Goal: Complete application form: Complete application form

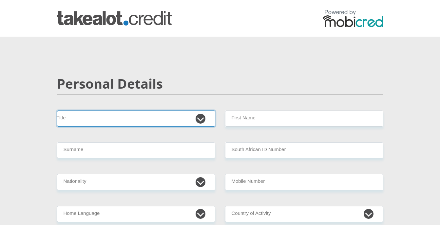
click at [128, 117] on select "Mr Ms Mrs Dr [PERSON_NAME]" at bounding box center [136, 119] width 158 height 16
select select "Mr"
click at [57, 111] on select "Mr Ms Mrs Dr [PERSON_NAME]" at bounding box center [136, 119] width 158 height 16
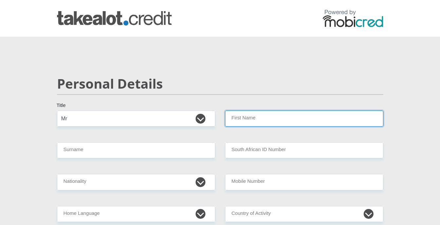
click at [262, 123] on input "First Name" at bounding box center [304, 119] width 158 height 16
type input "Jaco"
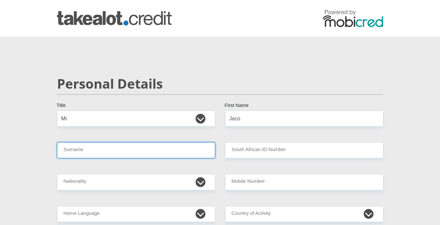
type input "Calitz"
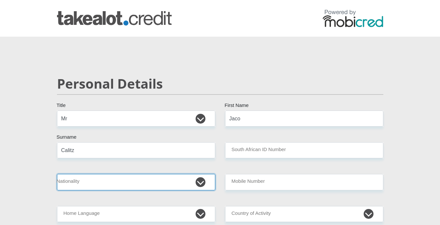
select select "ZAF"
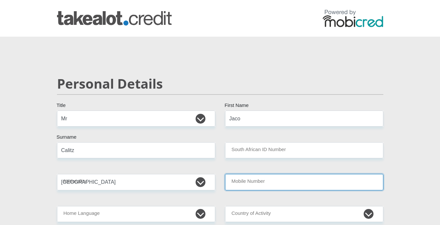
type input "0604237270"
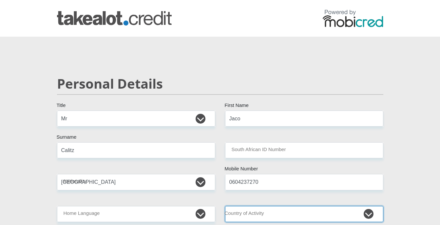
select select "ZAF"
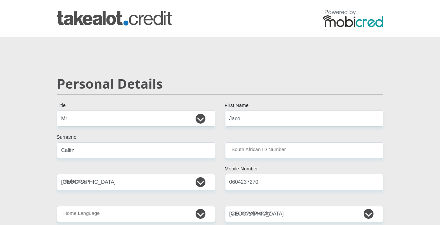
type input "FARM [PERSON_NAME] ESPERANCE 61"
type input "[PERSON_NAME]"
type input "4184"
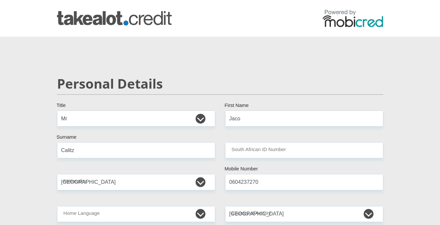
select select "[GEOGRAPHIC_DATA]"
type input "[EMAIL_ADDRESS][DOMAIN_NAME]"
type input "Jaccal1jac@741203"
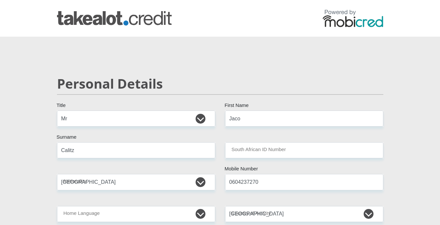
type input "103289"
type input "64735"
type input "8000"
type input "7000"
type input "12000"
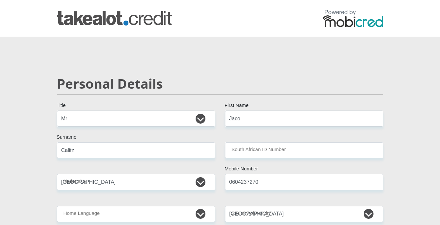
type input "5000"
type input "3500"
type input "1800"
type input "Petrotech"
type input "0118676178"
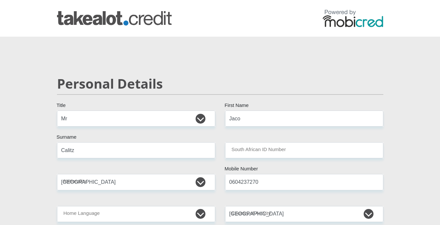
type input "[PERSON_NAME]"
type input "van der Lith"
type input "051001"
type input "STANDARD BANK"
type input "STANDARD BANK [GEOGRAPHIC_DATA]"
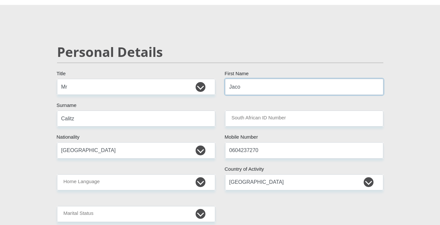
scroll to position [87, 0]
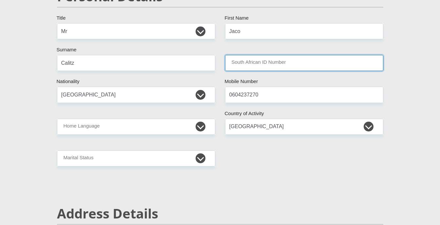
click at [252, 64] on input "South African ID Number" at bounding box center [304, 63] width 158 height 16
type input "7412035028083"
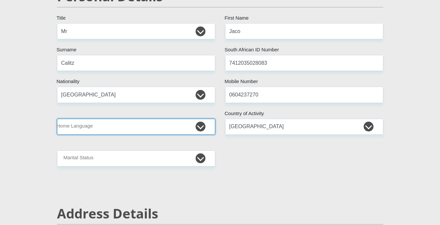
click at [112, 128] on select "Afrikaans English Sepedi South Ndebele Southern Sotho Swati Tsonga Tswana Venda…" at bounding box center [136, 127] width 158 height 16
select select "afr"
click at [57, 119] on select "Afrikaans English Sepedi South Ndebele Southern Sotho Swati Tsonga Tswana Venda…" at bounding box center [136, 127] width 158 height 16
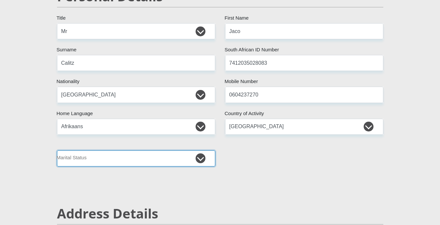
click at [114, 161] on select "Married ANC Single Divorced Widowed Married COP or Customary Law" at bounding box center [136, 159] width 158 height 16
select select "1"
click at [57, 151] on select "Married ANC Single Divorced Widowed Married COP or Customary Law" at bounding box center [136, 159] width 158 height 16
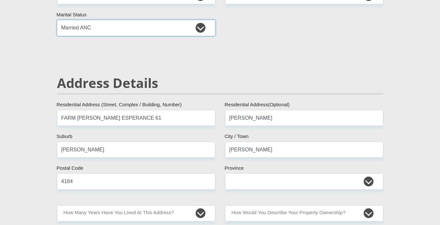
scroll to position [262, 0]
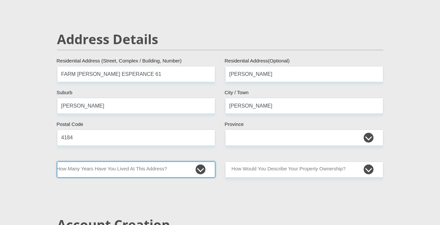
click at [171, 168] on select "less than 1 year 1-3 years 3-5 years 5+ years" at bounding box center [136, 170] width 158 height 16
select select "4"
click at [57, 162] on select "less than 1 year 1-3 years 3-5 years 5+ years" at bounding box center [136, 170] width 158 height 16
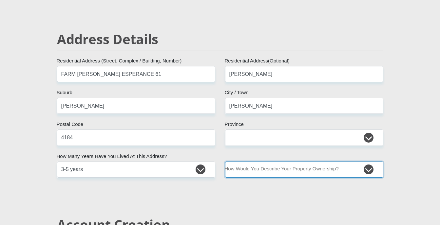
click at [308, 171] on select "Owned Rented Family Owned Company Dwelling" at bounding box center [304, 170] width 158 height 16
select select "parents"
click at [225, 162] on select "Owned Rented Family Owned Company Dwelling" at bounding box center [304, 170] width 158 height 16
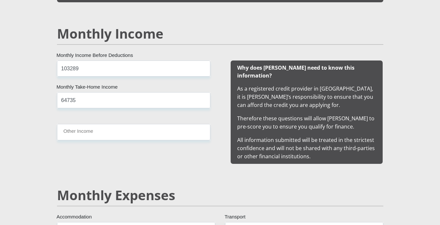
scroll to position [611, 0]
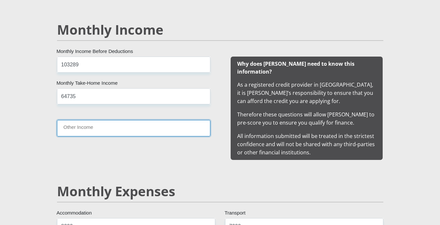
click at [68, 130] on input "Other Income" at bounding box center [133, 128] width 153 height 16
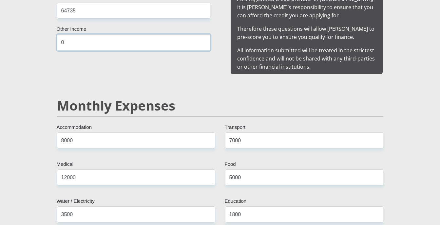
scroll to position [698, 0]
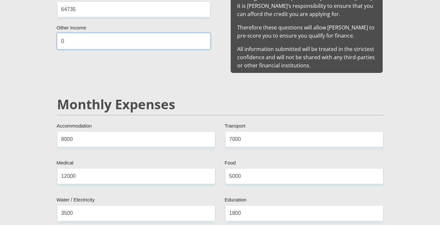
type input "0"
click at [65, 132] on input "8000" at bounding box center [136, 139] width 158 height 16
type input "4000"
click at [232, 131] on input "7000" at bounding box center [304, 139] width 158 height 16
type input "4000"
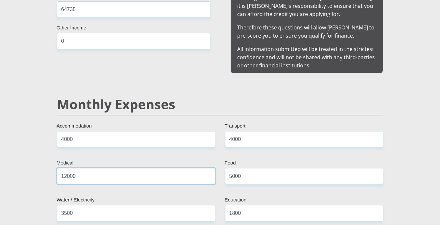
click at [77, 170] on input "12000" at bounding box center [136, 176] width 158 height 16
type input "1"
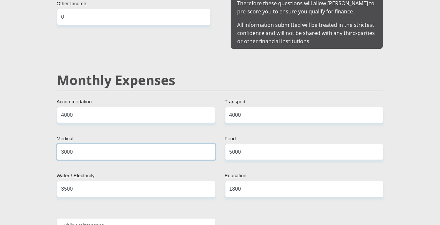
scroll to position [742, 0]
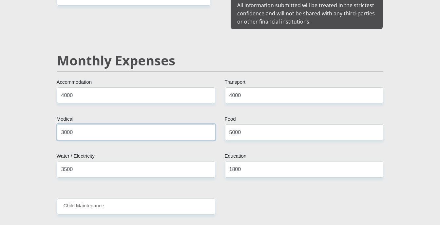
type input "3000"
click at [65, 162] on input "3500" at bounding box center [136, 169] width 158 height 16
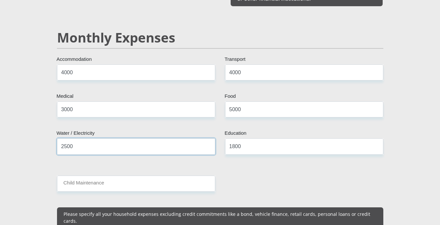
scroll to position [786, 0]
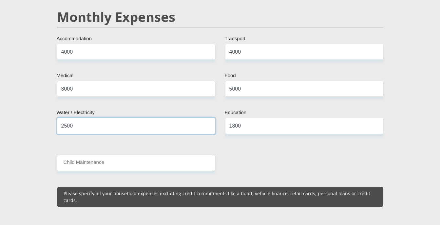
type input "2500"
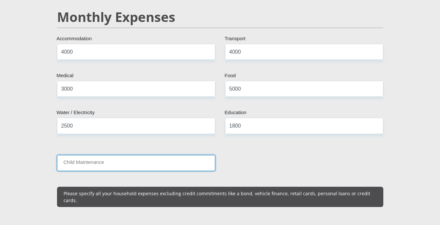
click at [76, 157] on input "Child Maintenance" at bounding box center [136, 163] width 158 height 16
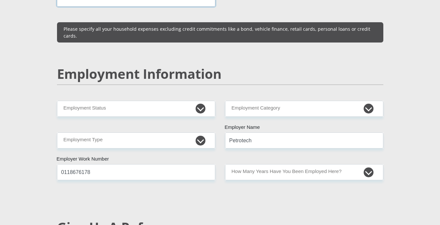
scroll to position [960, 0]
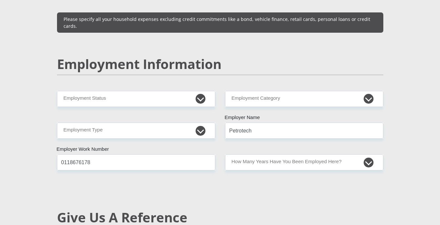
type input "0"
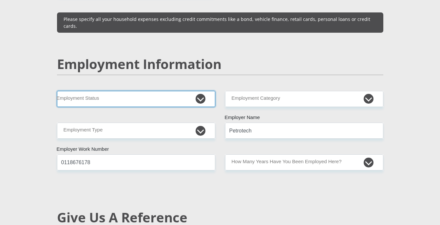
click at [183, 91] on select "Permanent/Full-time Part-time/Casual [DEMOGRAPHIC_DATA] Worker Self-Employed Ho…" at bounding box center [136, 99] width 158 height 16
select select "3"
click at [57, 91] on select "Permanent/Full-time Part-time/Casual [DEMOGRAPHIC_DATA] Worker Self-Employed Ho…" at bounding box center [136, 99] width 158 height 16
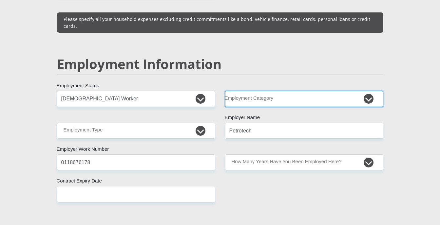
click at [278, 91] on select "AGRICULTURE ALCOHOL & TOBACCO CONSTRUCTION MATERIALS METALLURGY EQUIPMENT FOR R…" at bounding box center [304, 99] width 158 height 16
click at [260, 91] on select "AGRICULTURE ALCOHOL & TOBACCO CONSTRUCTION MATERIALS METALLURGY EQUIPMENT FOR R…" at bounding box center [304, 99] width 158 height 16
click at [225, 91] on select "AGRICULTURE ALCOHOL & TOBACCO CONSTRUCTION MATERIALS METALLURGY EQUIPMENT FOR R…" at bounding box center [304, 99] width 158 height 16
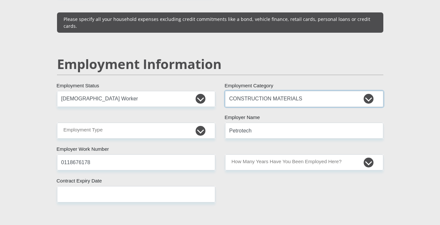
click at [269, 91] on select "AGRICULTURE ALCOHOL & TOBACCO CONSTRUCTION MATERIALS METALLURGY EQUIPMENT FOR R…" at bounding box center [304, 99] width 158 height 16
select select "9"
click at [225, 91] on select "AGRICULTURE ALCOHOL & TOBACCO CONSTRUCTION MATERIALS METALLURGY EQUIPMENT FOR R…" at bounding box center [304, 99] width 158 height 16
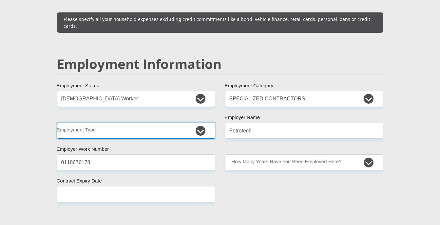
click at [83, 123] on select "College/Lecturer Craft Seller Creative Driver Executive Farmer Forces - Non Com…" at bounding box center [136, 131] width 158 height 16
select select "Manager"
click at [57, 123] on select "College/Lecturer Craft Seller Creative Driver Executive Farmer Forces - Non Com…" at bounding box center [136, 131] width 158 height 16
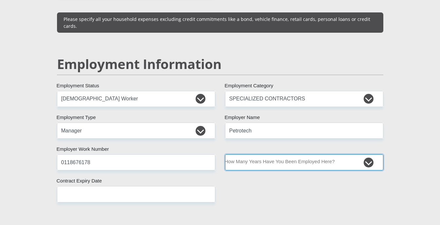
click at [351, 155] on select "less than 1 year 1-3 years 3-5 years 5+ years" at bounding box center [304, 163] width 158 height 16
select select "60"
click at [225, 155] on select "less than 1 year 1-3 years 3-5 years 5+ years" at bounding box center [304, 163] width 158 height 16
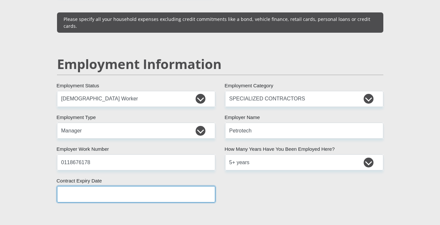
click at [103, 186] on input "text" at bounding box center [136, 194] width 158 height 16
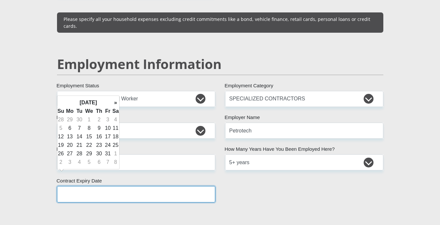
type input "[DATE]"
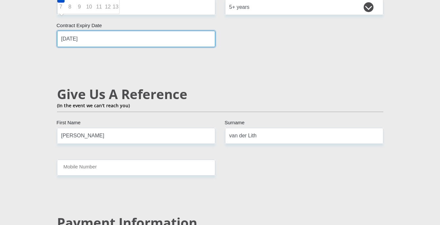
scroll to position [1135, 0]
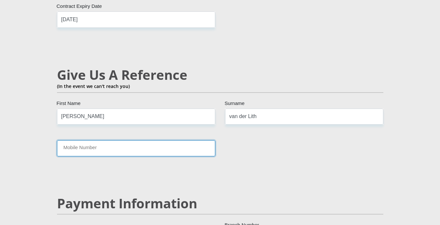
click at [72, 140] on input "Mobile Number" at bounding box center [136, 148] width 158 height 16
type input "0721549580"
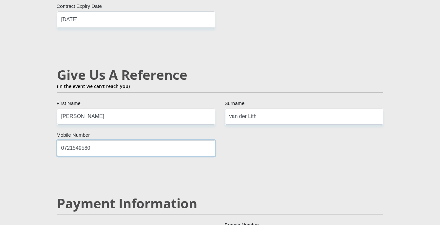
scroll to position [1266, 0]
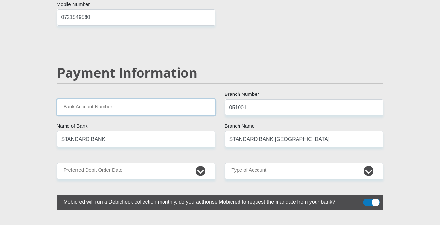
click at [84, 100] on input "Bank Account Number" at bounding box center [136, 108] width 158 height 16
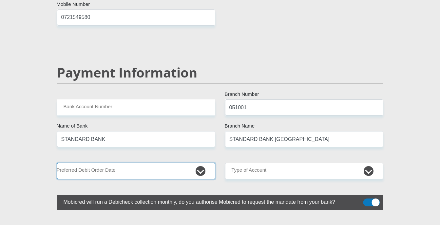
click at [202, 163] on select "1st 2nd 3rd 4th 5th 7th 18th 19th 20th 21st 22nd 23rd 24th 25th 26th 27th 28th …" at bounding box center [136, 171] width 158 height 16
select select "28"
click at [57, 163] on select "1st 2nd 3rd 4th 5th 7th 18th 19th 20th 21st 22nd 23rd 24th 25th 26th 27th 28th …" at bounding box center [136, 171] width 158 height 16
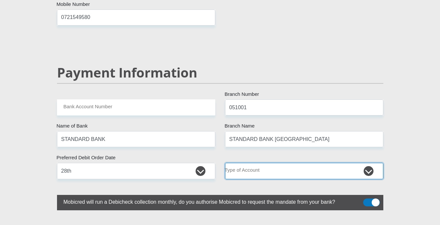
click at [307, 163] on select "Cheque Savings" at bounding box center [304, 171] width 158 height 16
select select "CUR"
click at [225, 163] on select "Cheque Savings" at bounding box center [304, 171] width 158 height 16
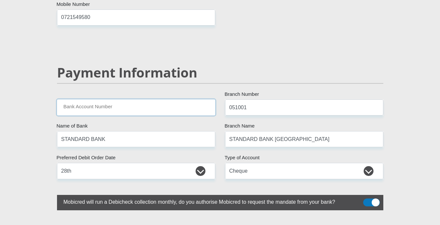
click at [110, 100] on input "Bank Account Number" at bounding box center [136, 108] width 158 height 16
click at [80, 100] on input "Bank Account Number" at bounding box center [136, 108] width 158 height 16
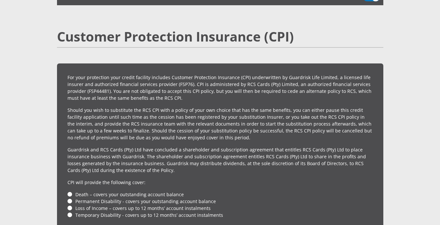
scroll to position [1528, 0]
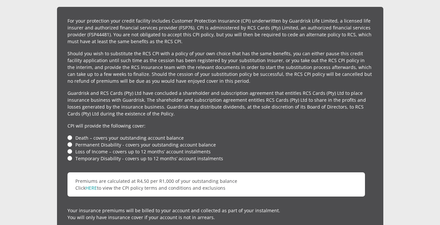
type input "372035868"
click at [69, 135] on li "Death – covers your outstanding account balance" at bounding box center [219, 138] width 305 height 7
click at [68, 135] on li "Death – covers your outstanding account balance" at bounding box center [219, 138] width 305 height 7
click at [69, 135] on li "Death – covers your outstanding account balance" at bounding box center [219, 138] width 305 height 7
click at [77, 135] on li "Death – covers your outstanding account balance" at bounding box center [219, 138] width 305 height 7
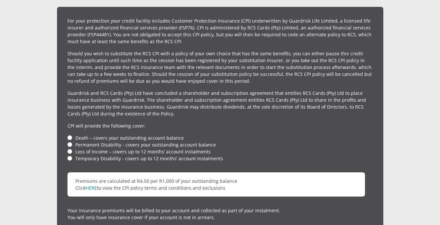
click at [69, 135] on li "Death – covers your outstanding account balance" at bounding box center [219, 138] width 305 height 7
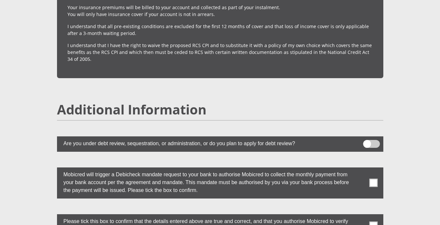
scroll to position [1746, 0]
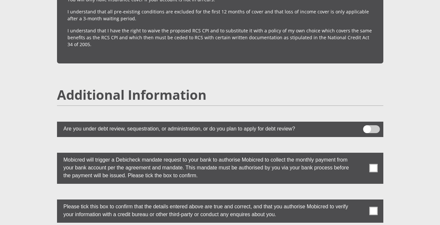
click at [373, 164] on span at bounding box center [373, 168] width 8 height 8
click at [360, 154] on input "checkbox" at bounding box center [360, 154] width 0 height 0
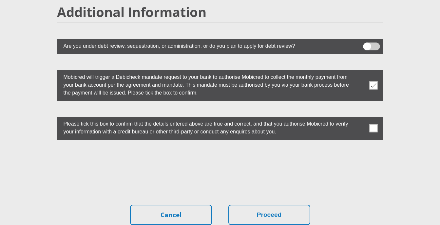
scroll to position [1833, 0]
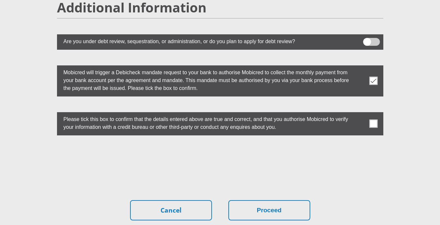
click at [373, 120] on span at bounding box center [373, 124] width 8 height 8
click at [360, 114] on input "checkbox" at bounding box center [360, 114] width 0 height 0
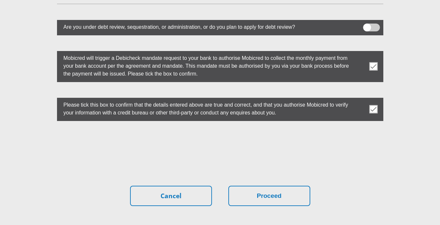
scroll to position [1891, 0]
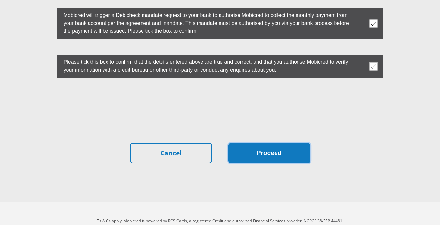
click at [260, 143] on button "Proceed" at bounding box center [269, 153] width 82 height 21
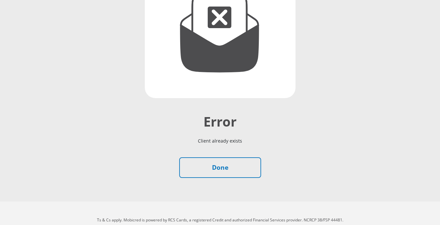
scroll to position [126, 0]
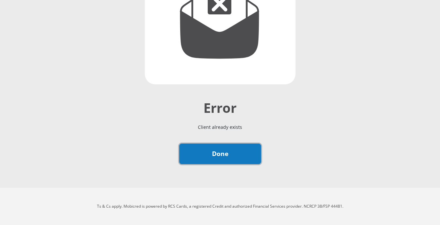
click at [222, 158] on link "Done" at bounding box center [220, 154] width 82 height 21
